Goal: Information Seeking & Learning: Learn about a topic

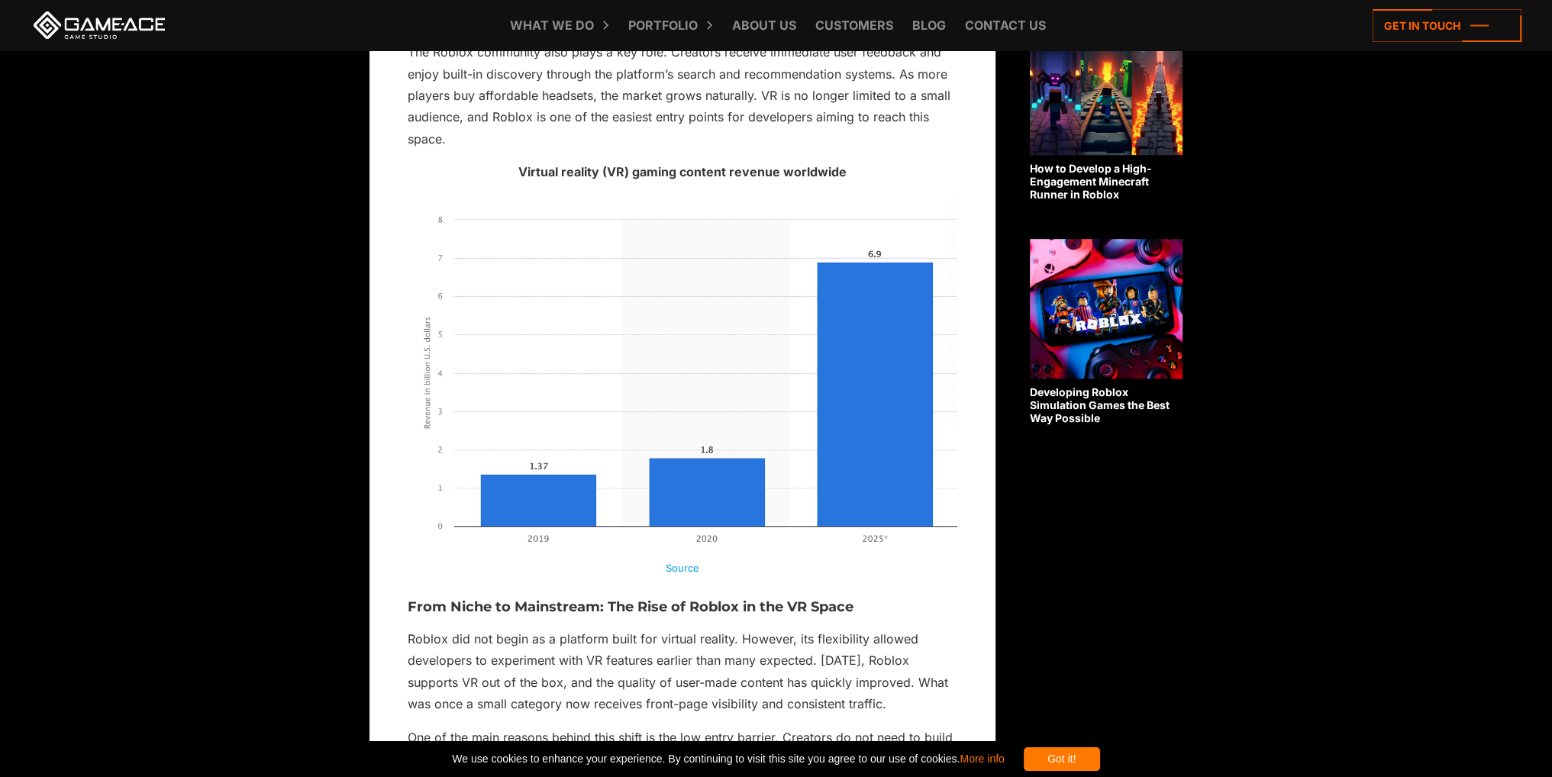
scroll to position [1221, 0]
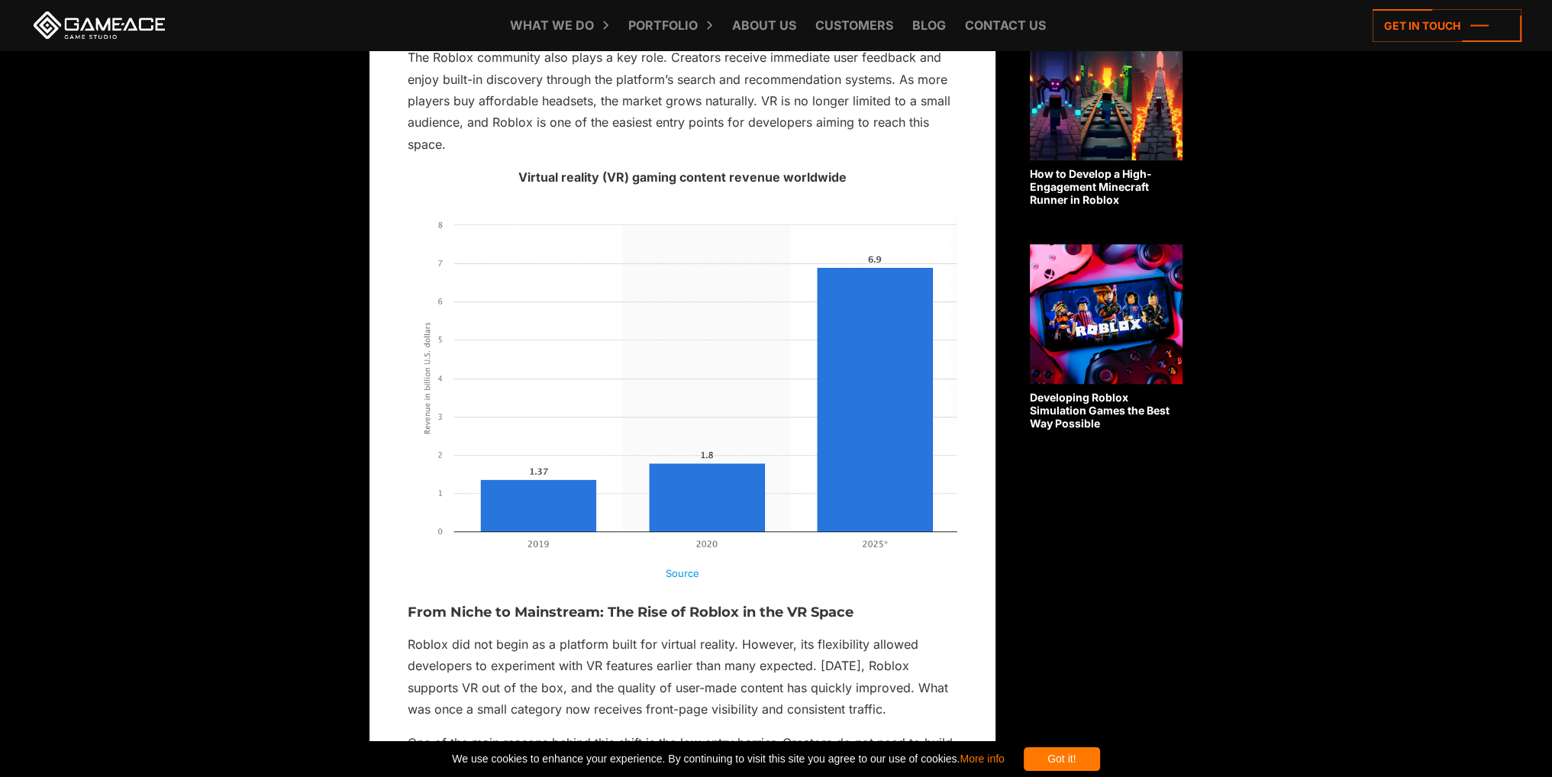
click at [758, 450] on img at bounding box center [683, 383] width 550 height 366
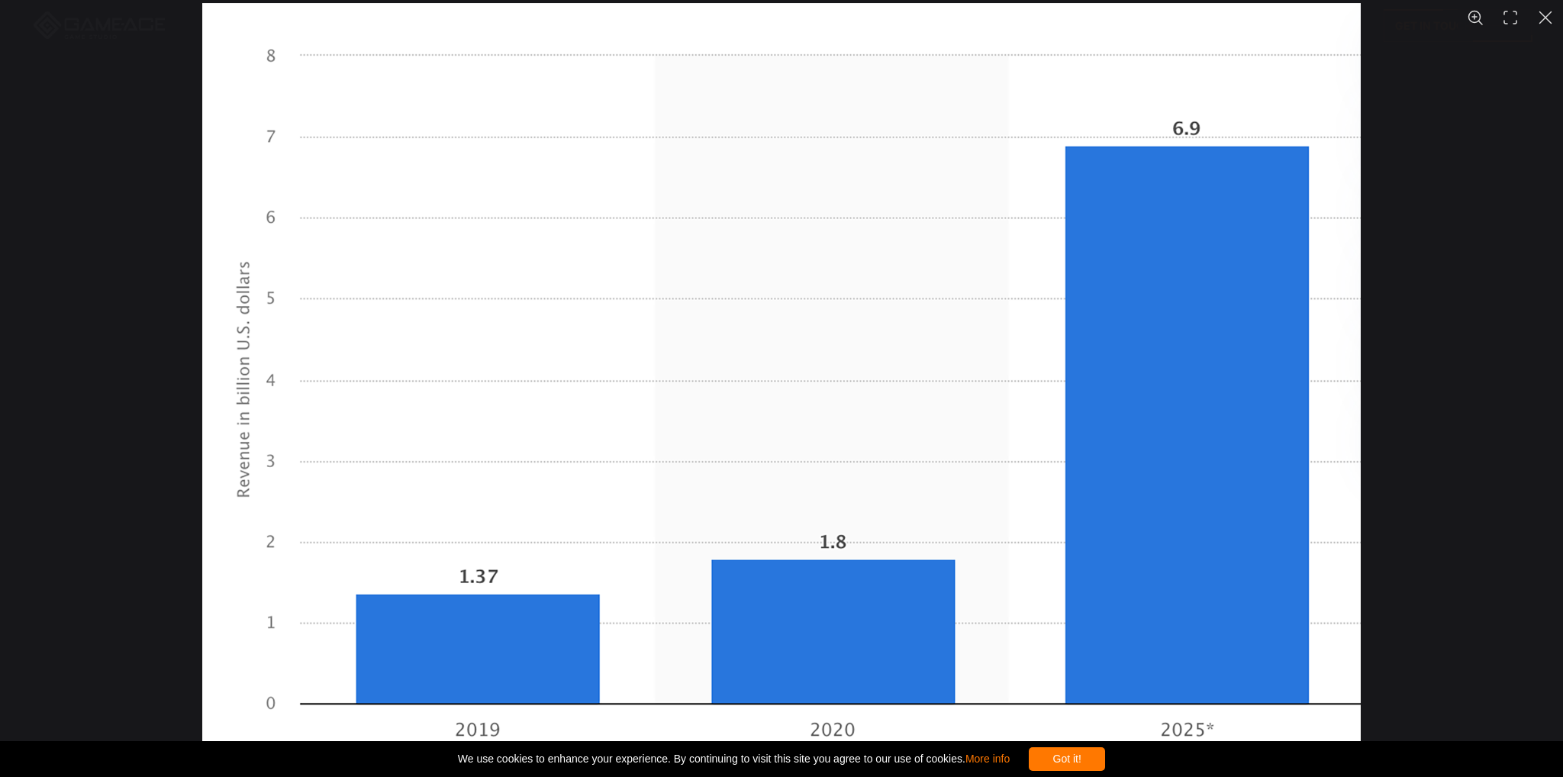
click at [753, 448] on img "You can close this modal content with the ESC key" at bounding box center [781, 388] width 1159 height 771
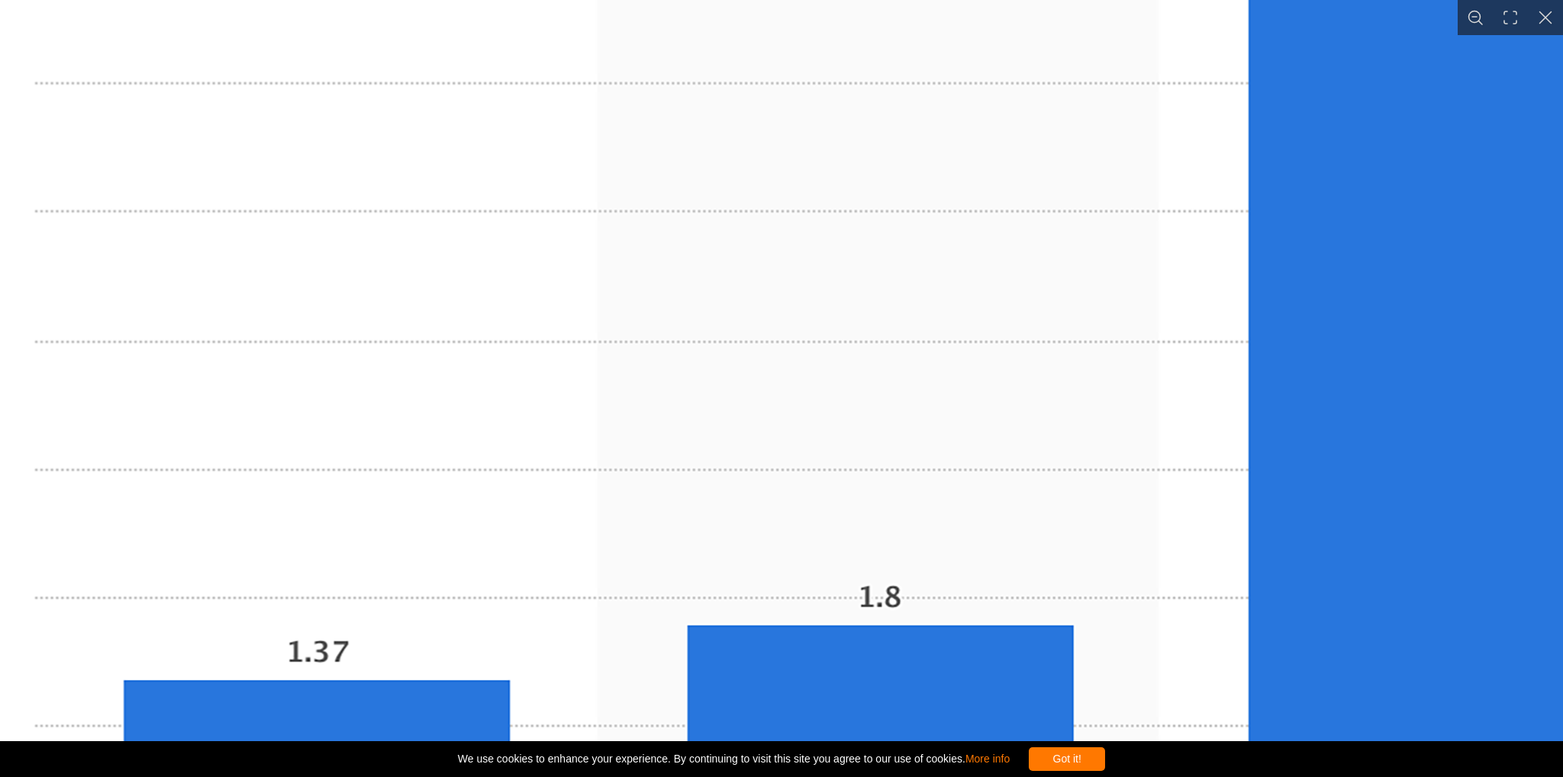
click at [785, 434] on img "You can close this modal content with the ESC key" at bounding box center [798, 354] width 1838 height 1222
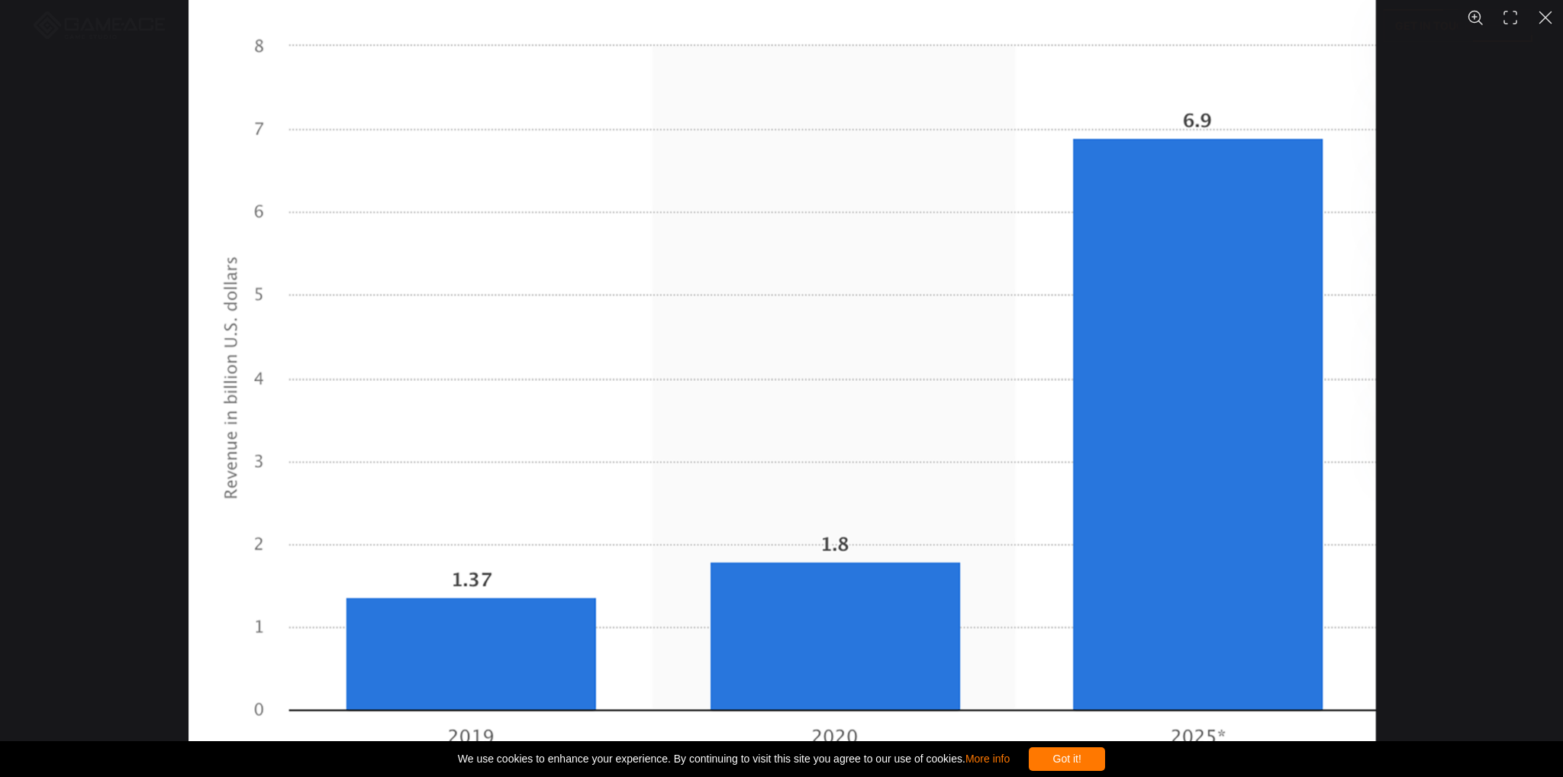
click at [788, 432] on img "You can close this modal content with the ESC key" at bounding box center [783, 387] width 1188 height 790
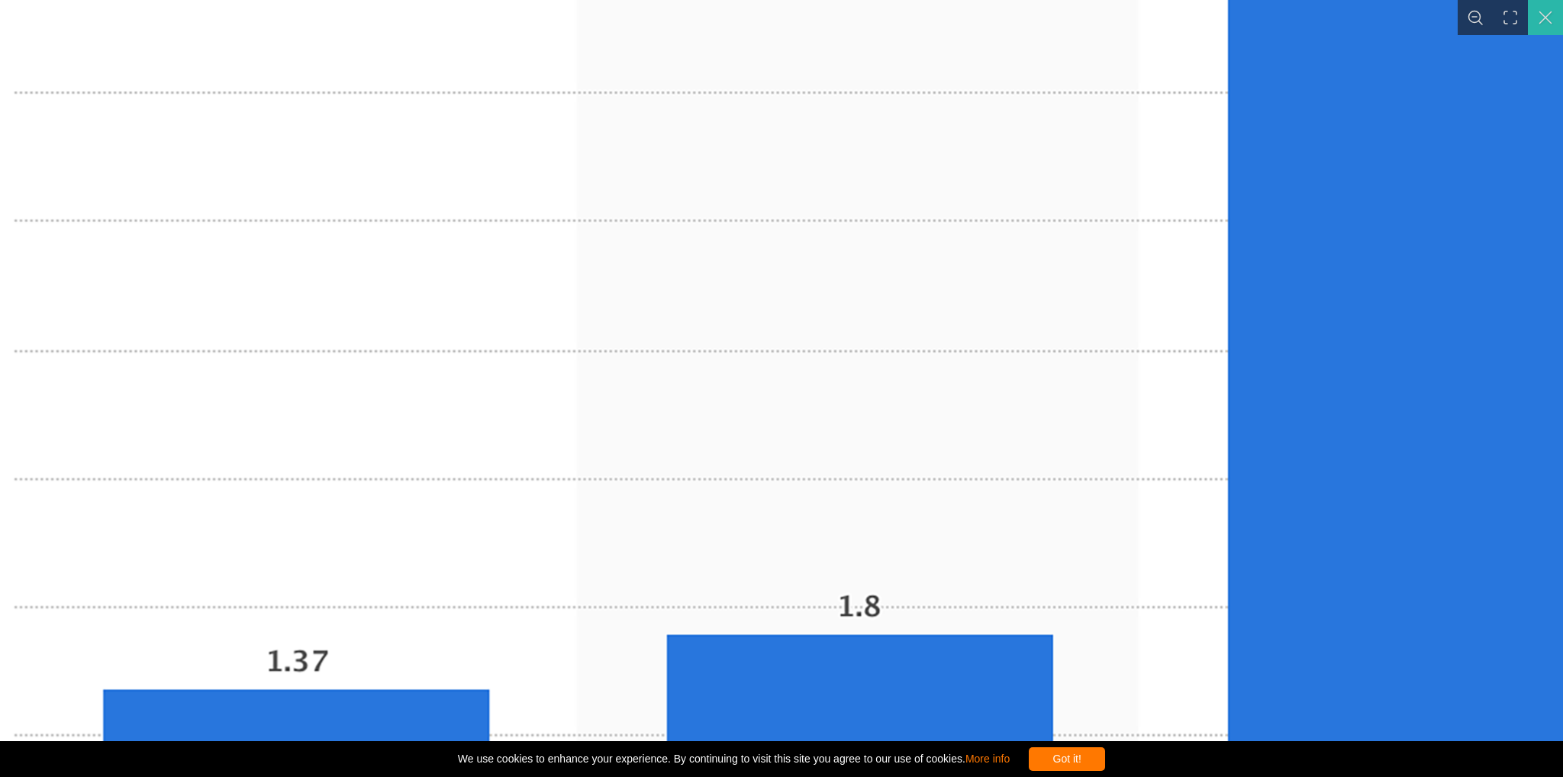
click at [1544, 25] on button "You can close this modal content with the ESC key" at bounding box center [1545, 17] width 35 height 35
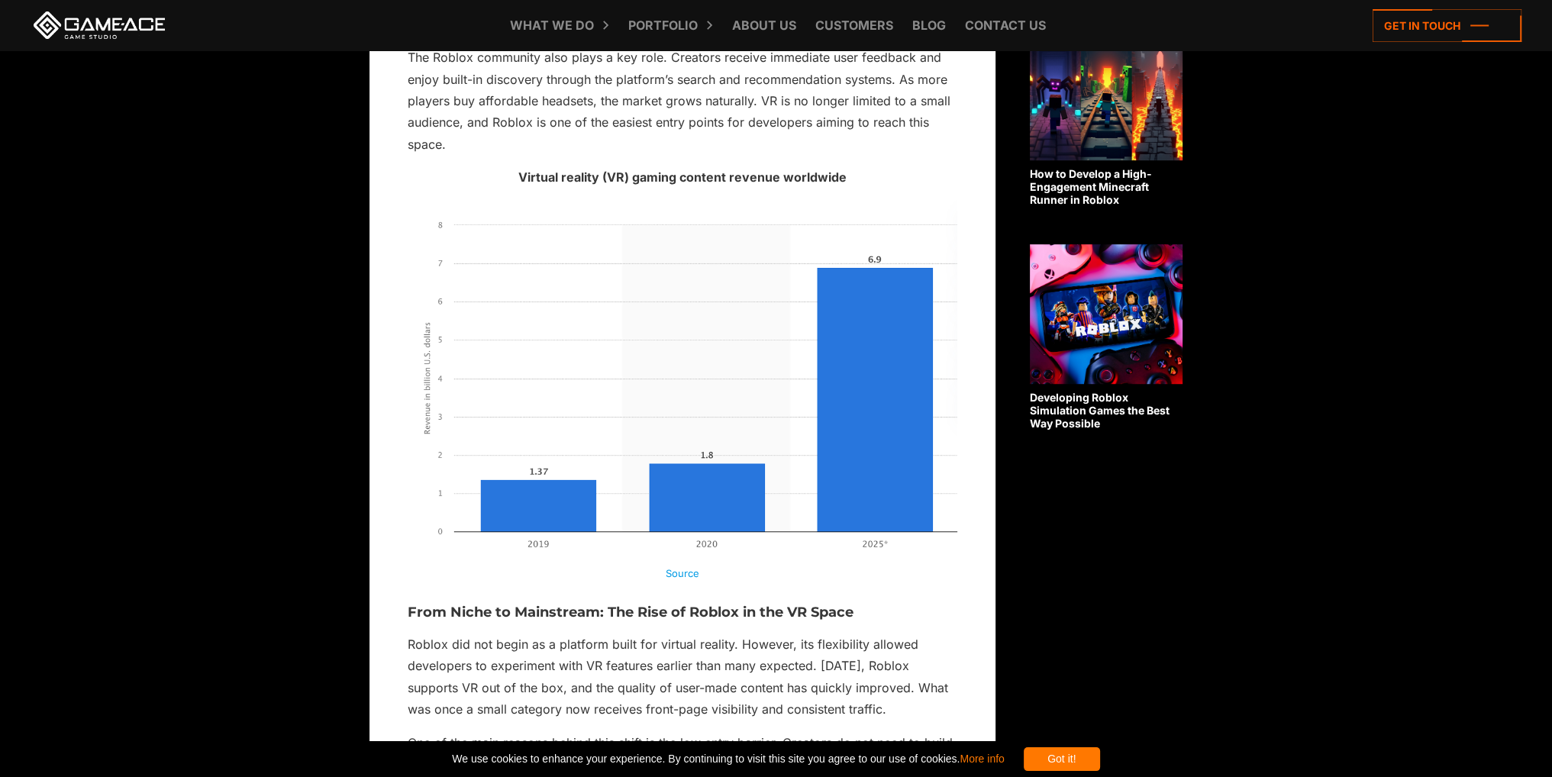
drag, startPoint x: 881, startPoint y: 255, endPoint x: 883, endPoint y: 157, distance: 97.7
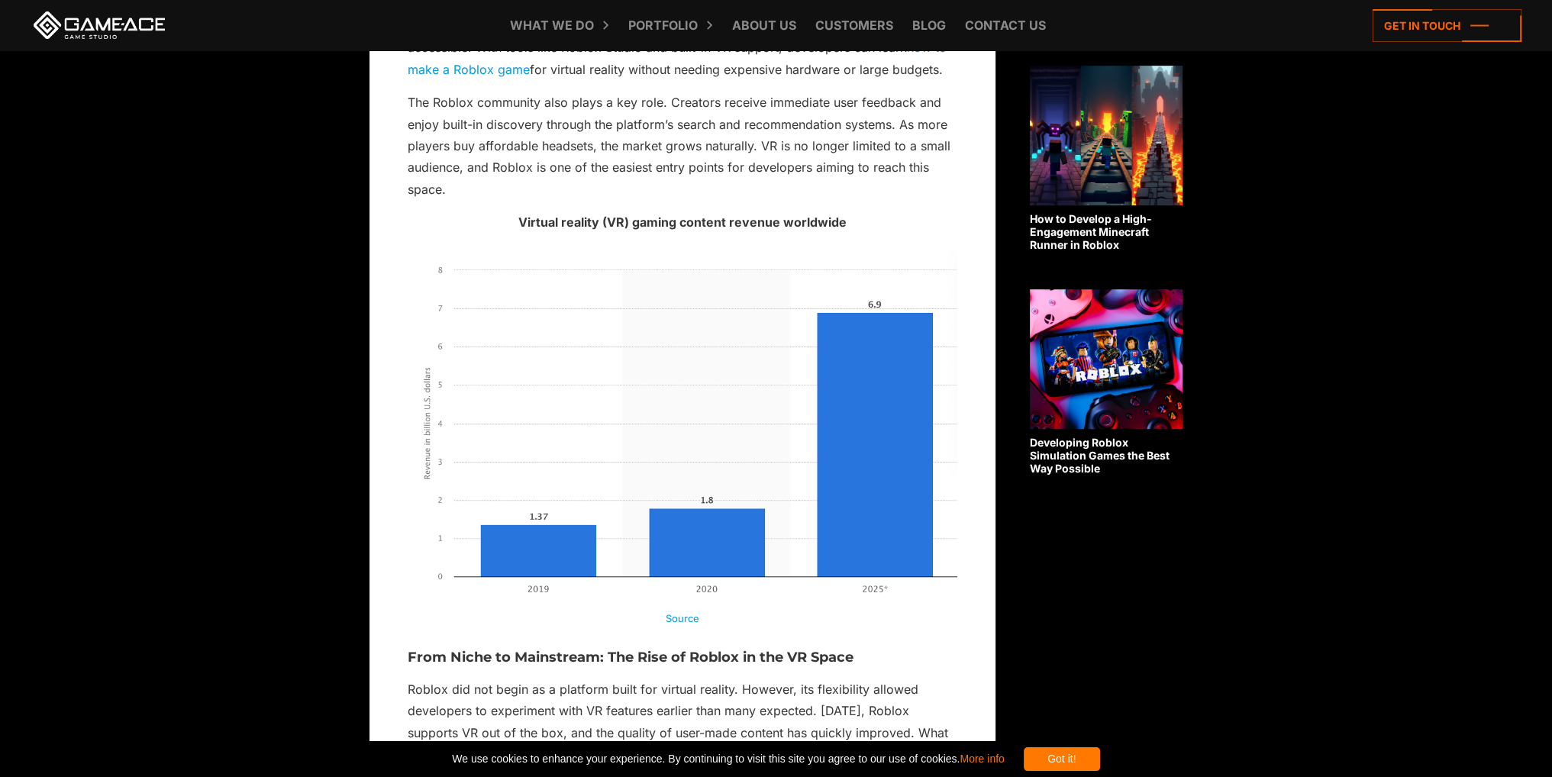
drag, startPoint x: 881, startPoint y: 157, endPoint x: 873, endPoint y: 123, distance: 34.6
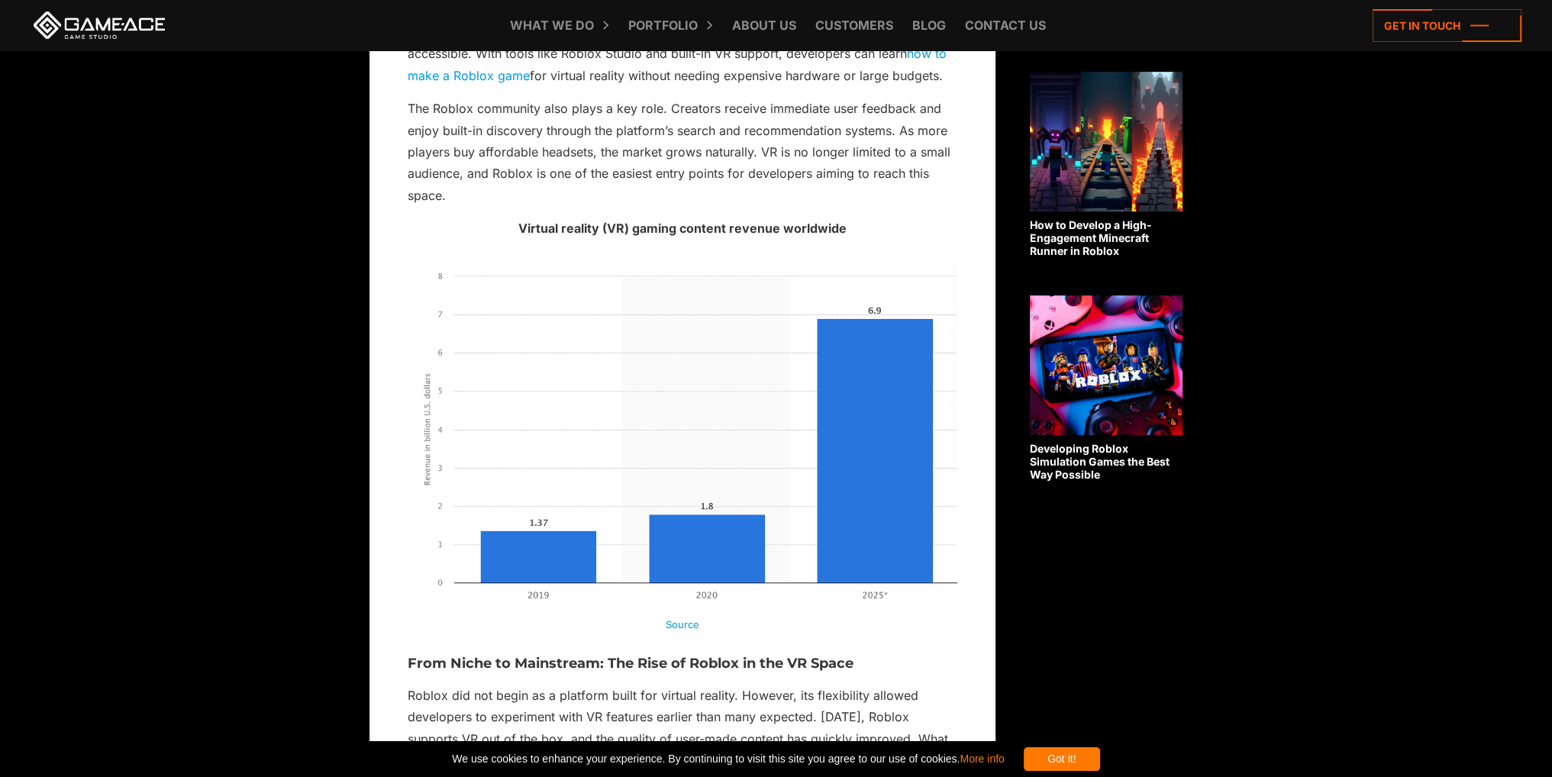
click at [676, 387] on img at bounding box center [683, 434] width 550 height 366
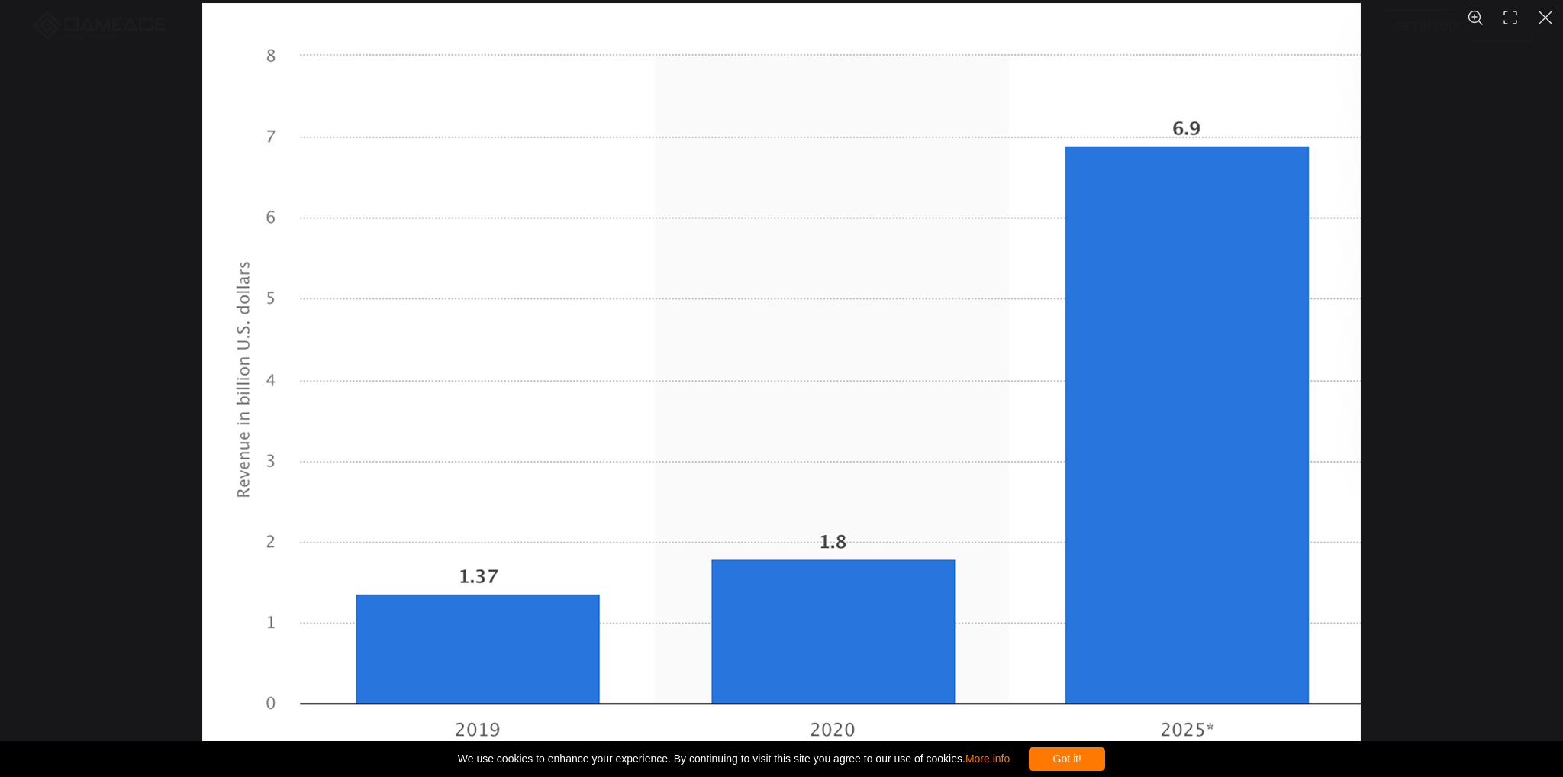
drag, startPoint x: 703, startPoint y: 432, endPoint x: 1499, endPoint y: 127, distance: 852.5
click at [1493, 138] on div "You can close this modal content with the ESC key" at bounding box center [781, 388] width 1563 height 777
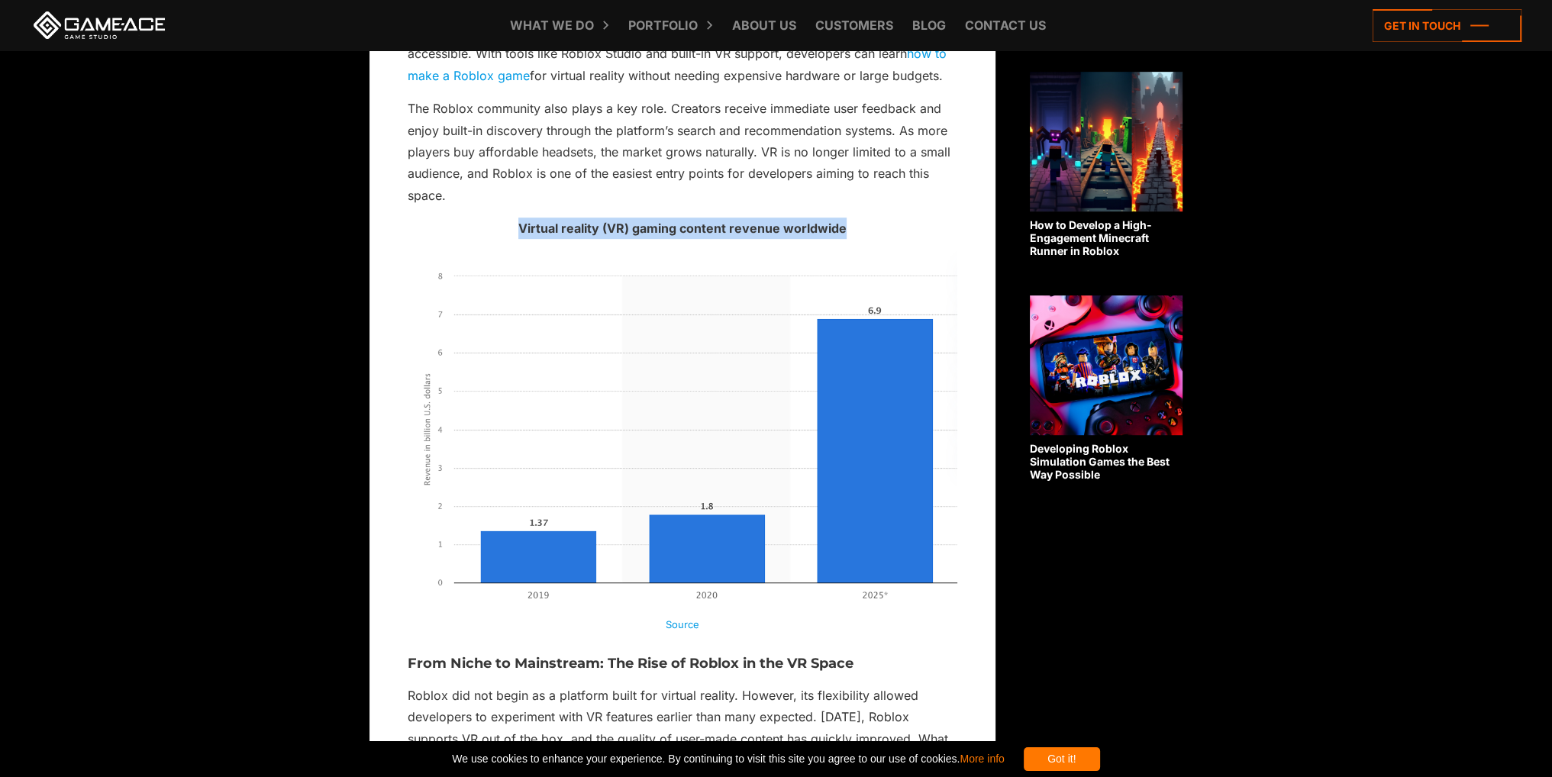
drag, startPoint x: 522, startPoint y: 211, endPoint x: 862, endPoint y: 217, distance: 339.8
click at [862, 218] on p "Virtual reality (VR) gaming content revenue worldwide" at bounding box center [683, 228] width 550 height 21
drag, startPoint x: 37, startPoint y: 563, endPoint x: 49, endPoint y: 554, distance: 14.2
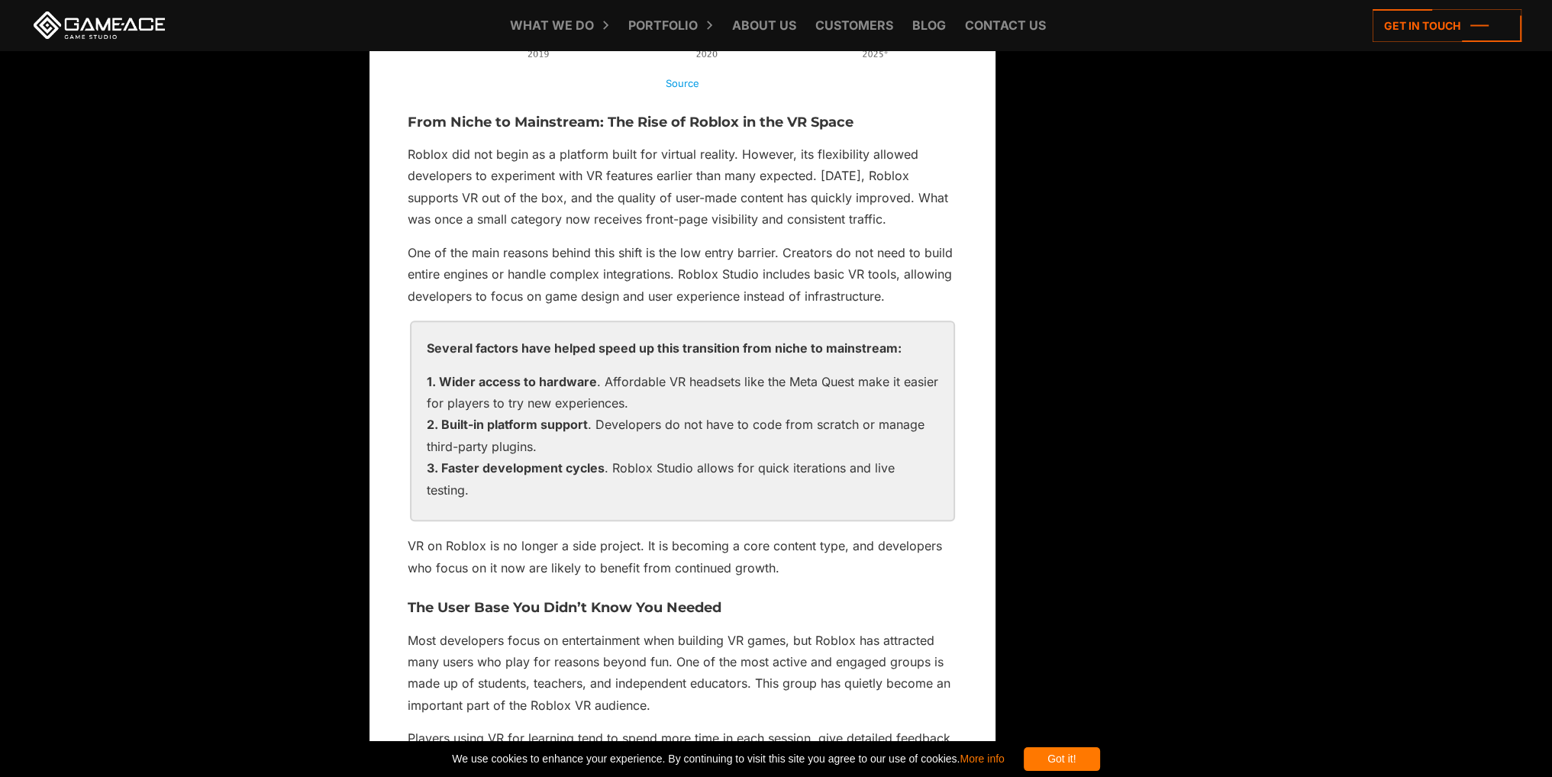
scroll to position [1705, 0]
